Goal: Information Seeking & Learning: Learn about a topic

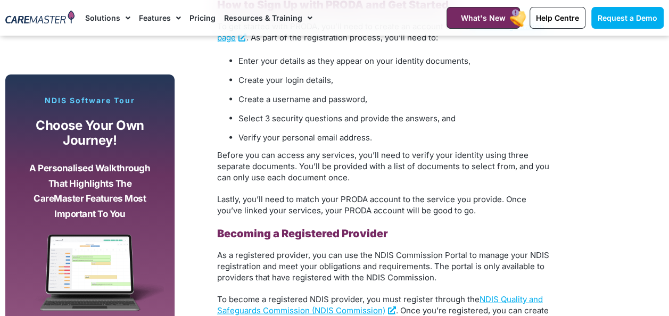
scroll to position [1131, 0]
click at [199, 13] on link "Pricing" at bounding box center [202, 18] width 26 height 36
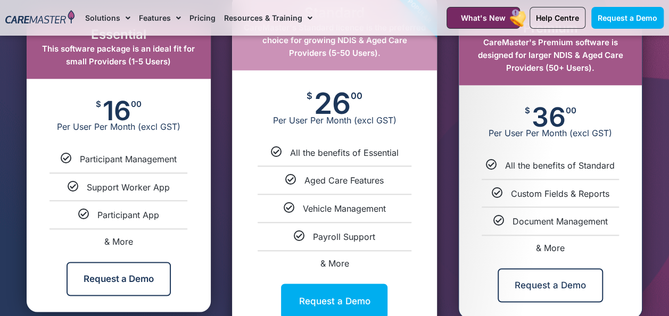
scroll to position [580, 0]
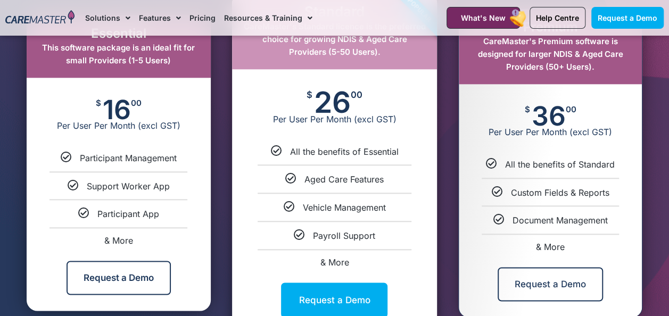
click at [123, 243] on span "& More" at bounding box center [118, 240] width 29 height 11
select select "***"
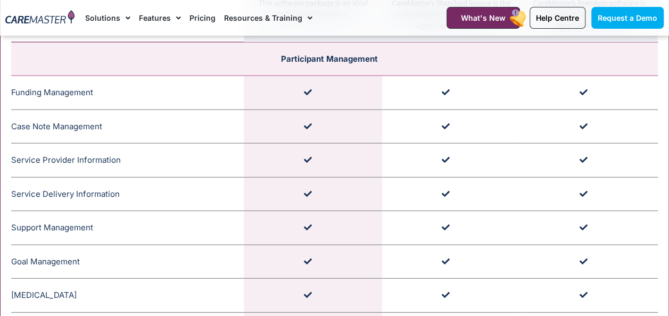
scroll to position [1119, 0]
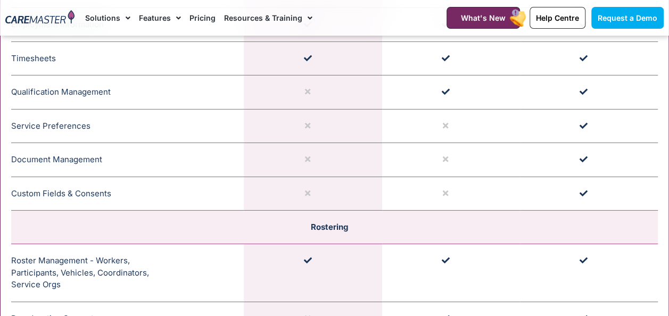
click at [513, 252] on td at bounding box center [451, 273] width 138 height 58
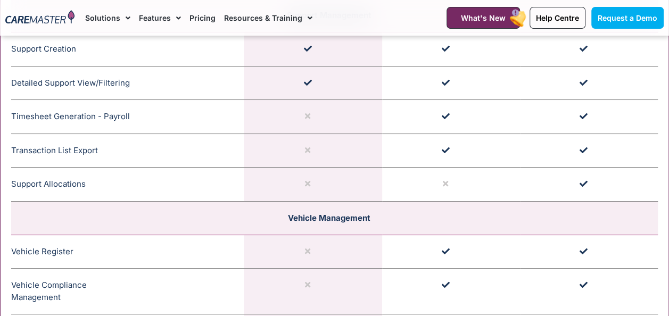
scroll to position [1892, 0]
